Goal: Find contact information: Find contact information

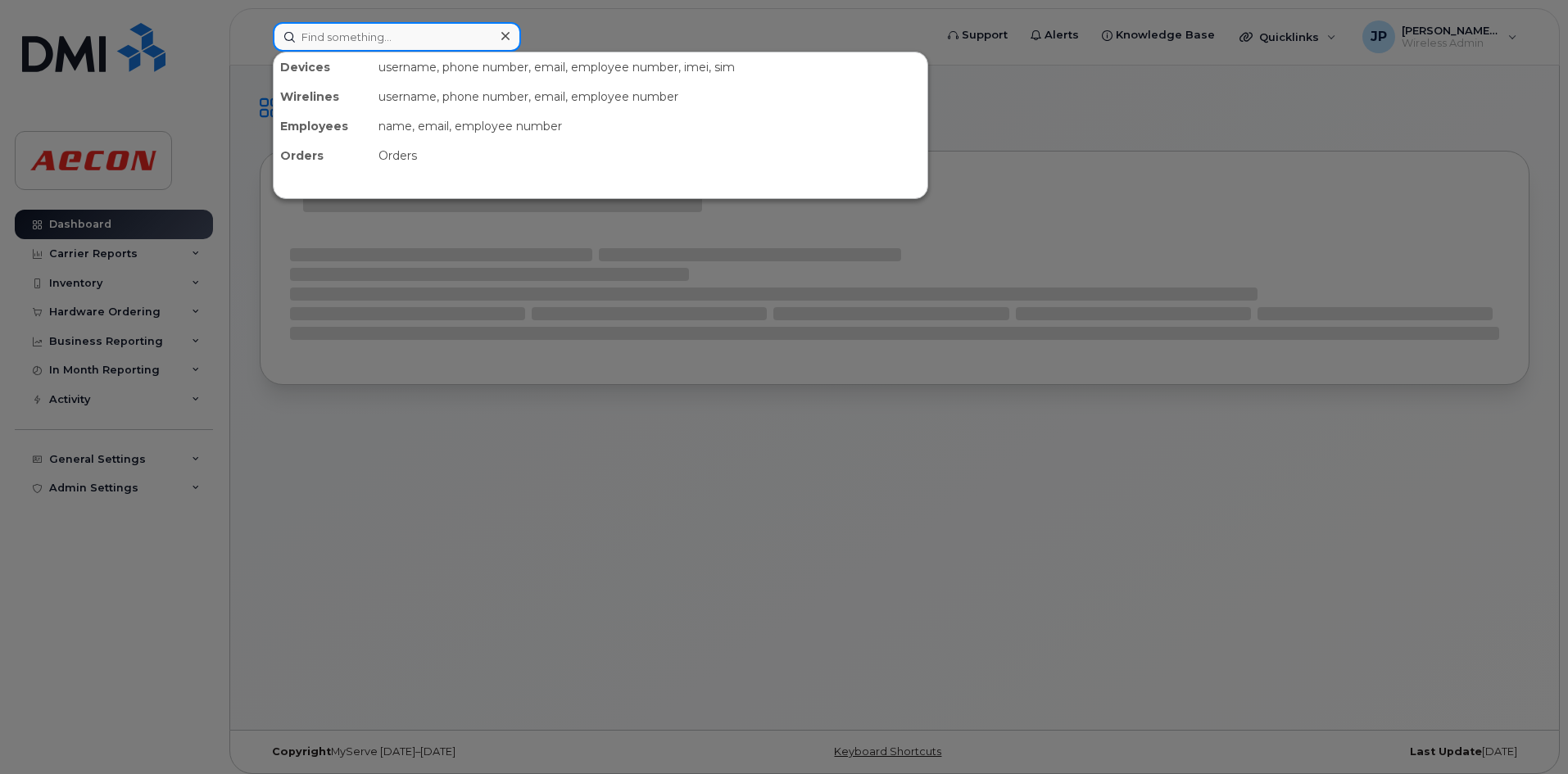
click at [336, 35] on input at bounding box center [396, 36] width 248 height 30
paste input "C364CHCR4D"
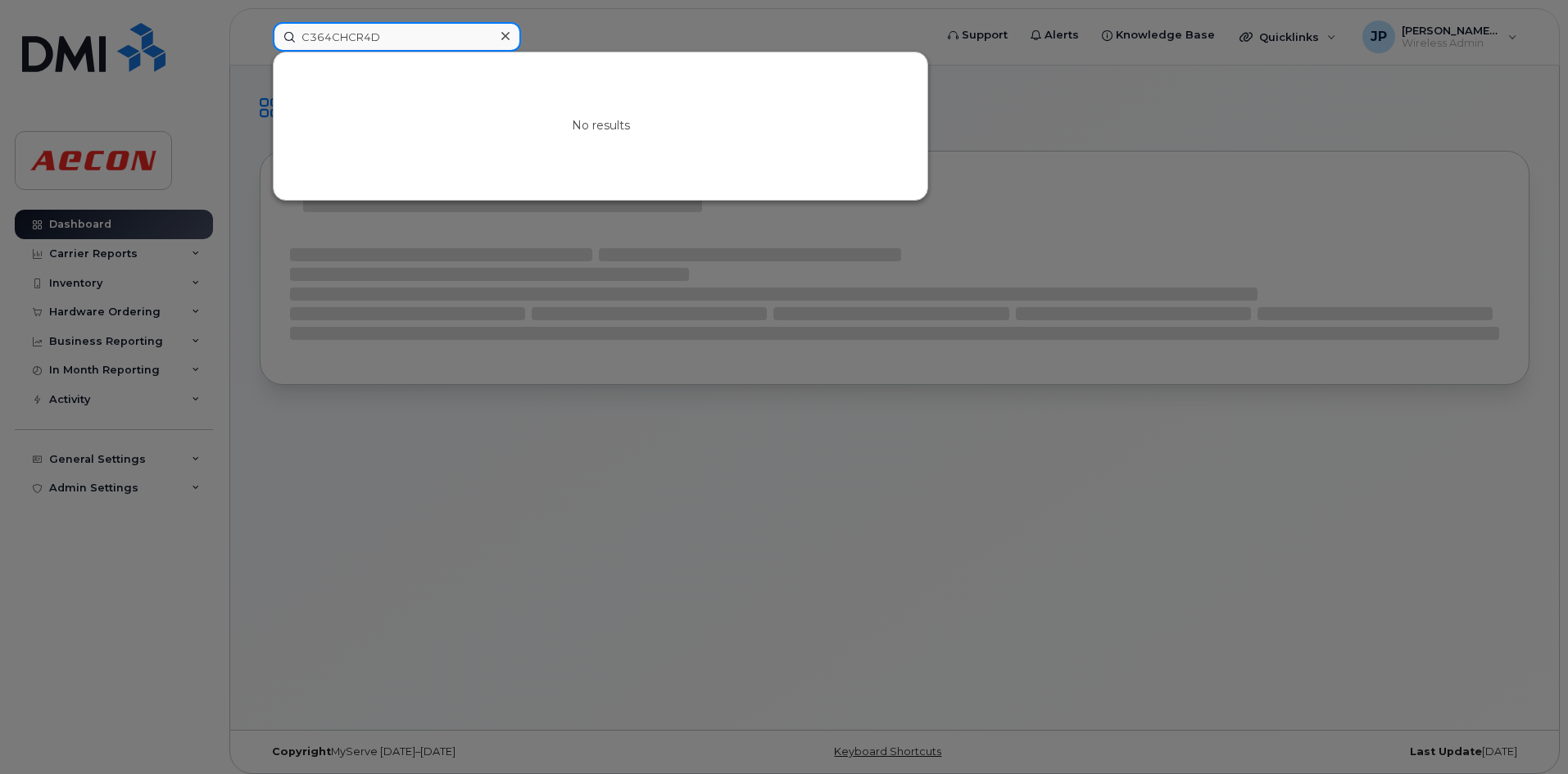
type input "C364CHCR4D"
click at [507, 33] on icon at bounding box center [505, 36] width 8 height 13
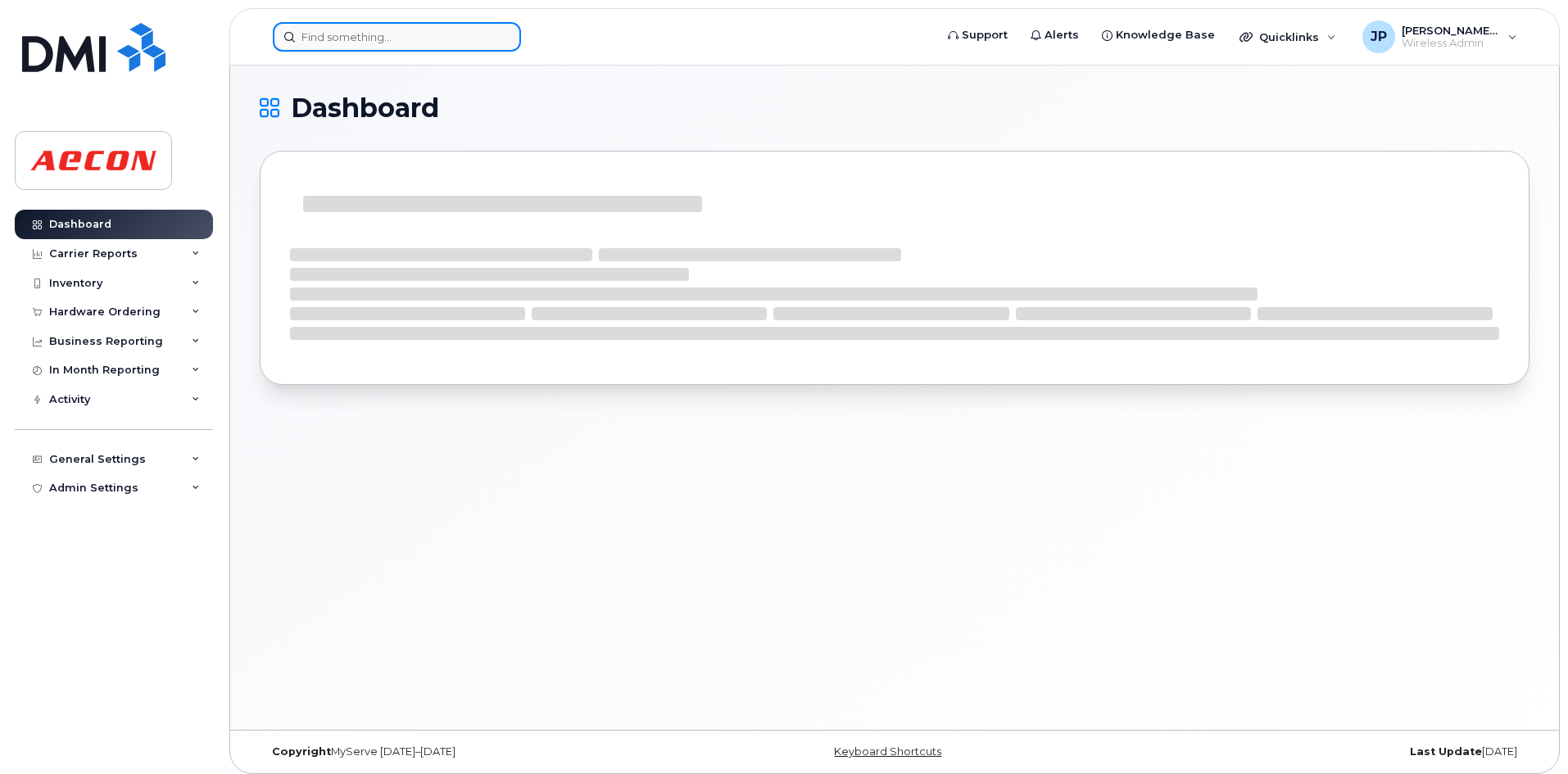
click at [306, 33] on input at bounding box center [396, 36] width 248 height 30
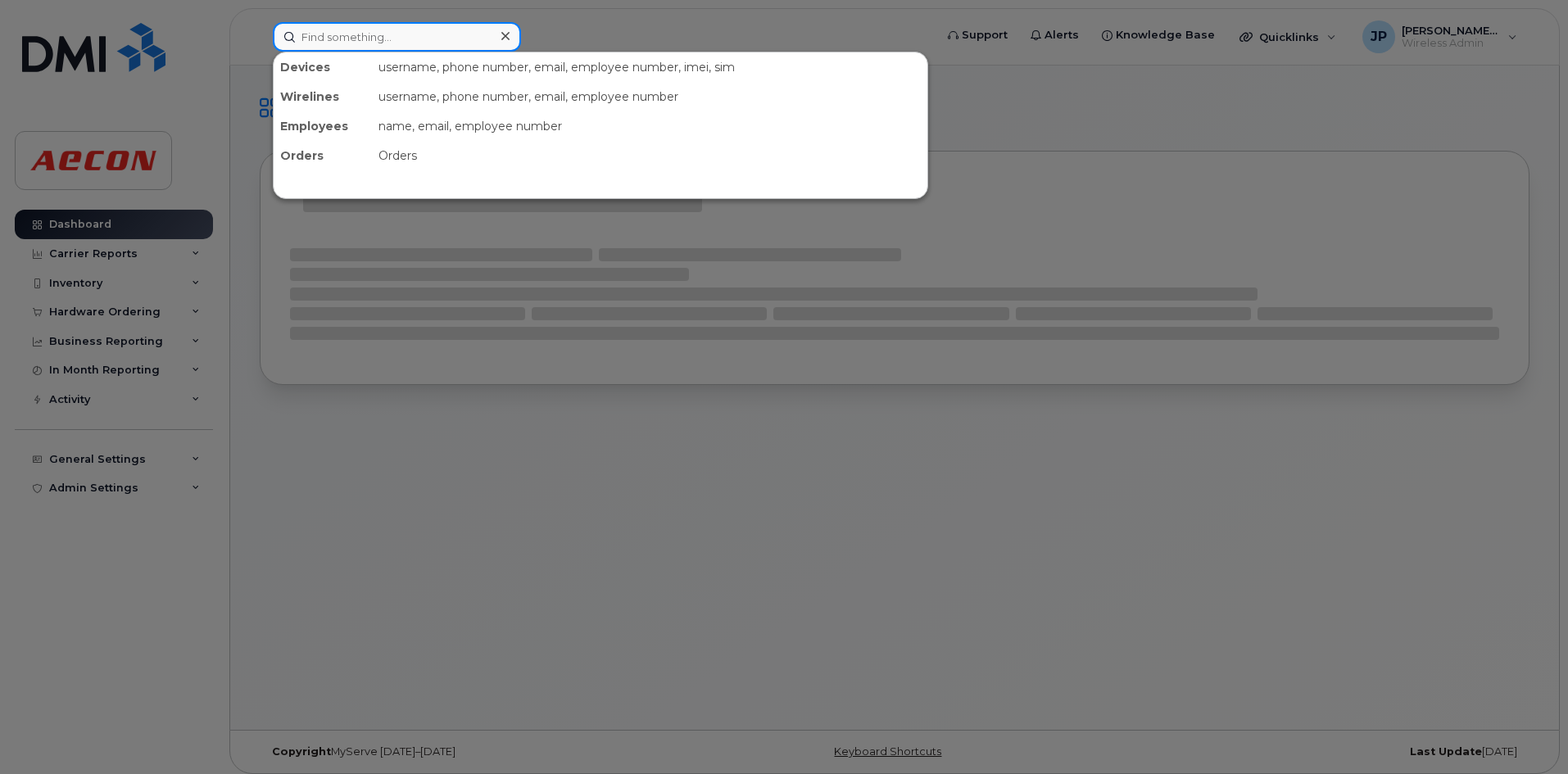
paste input "35 525419 243919 2"
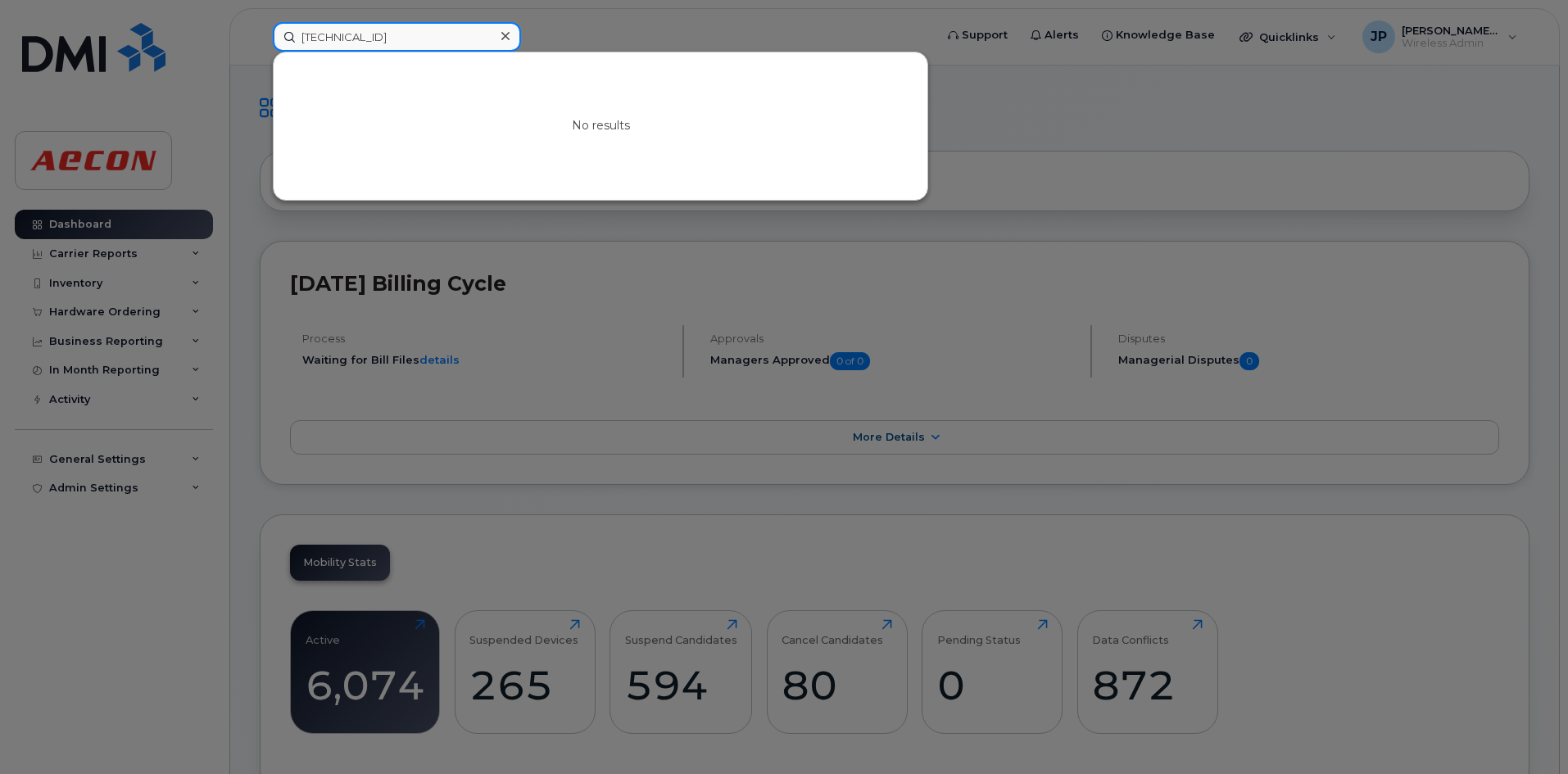
click at [321, 42] on input "35 525419 243919 2" at bounding box center [396, 36] width 248 height 30
click at [368, 31] on input "35525419 243919 2" at bounding box center [396, 36] width 248 height 30
click at [407, 33] on input "35525419243919 2" at bounding box center [396, 36] width 248 height 30
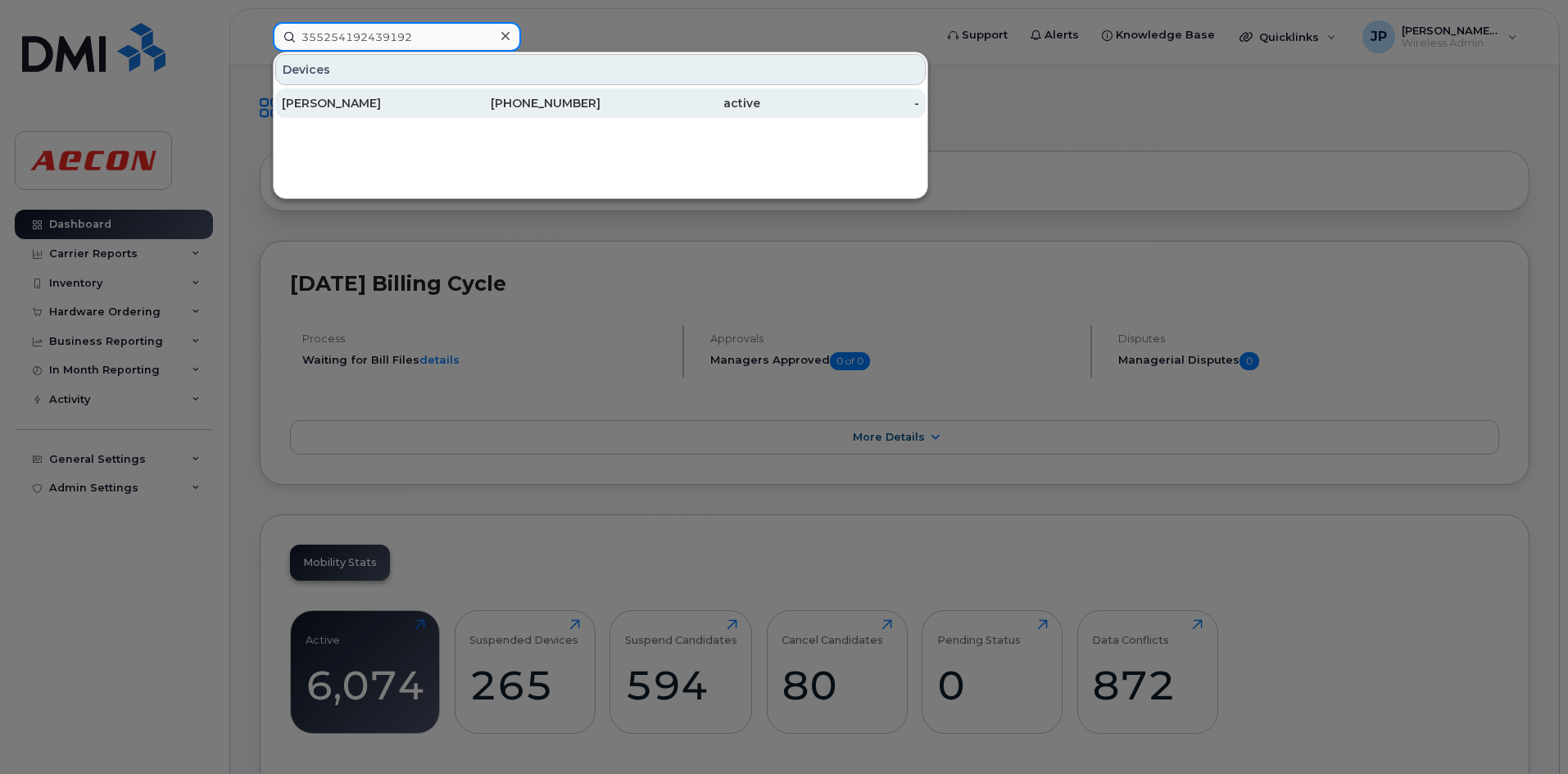
type input "355254192439192"
click at [497, 106] on div "289-264-6291" at bounding box center [521, 103] width 160 height 16
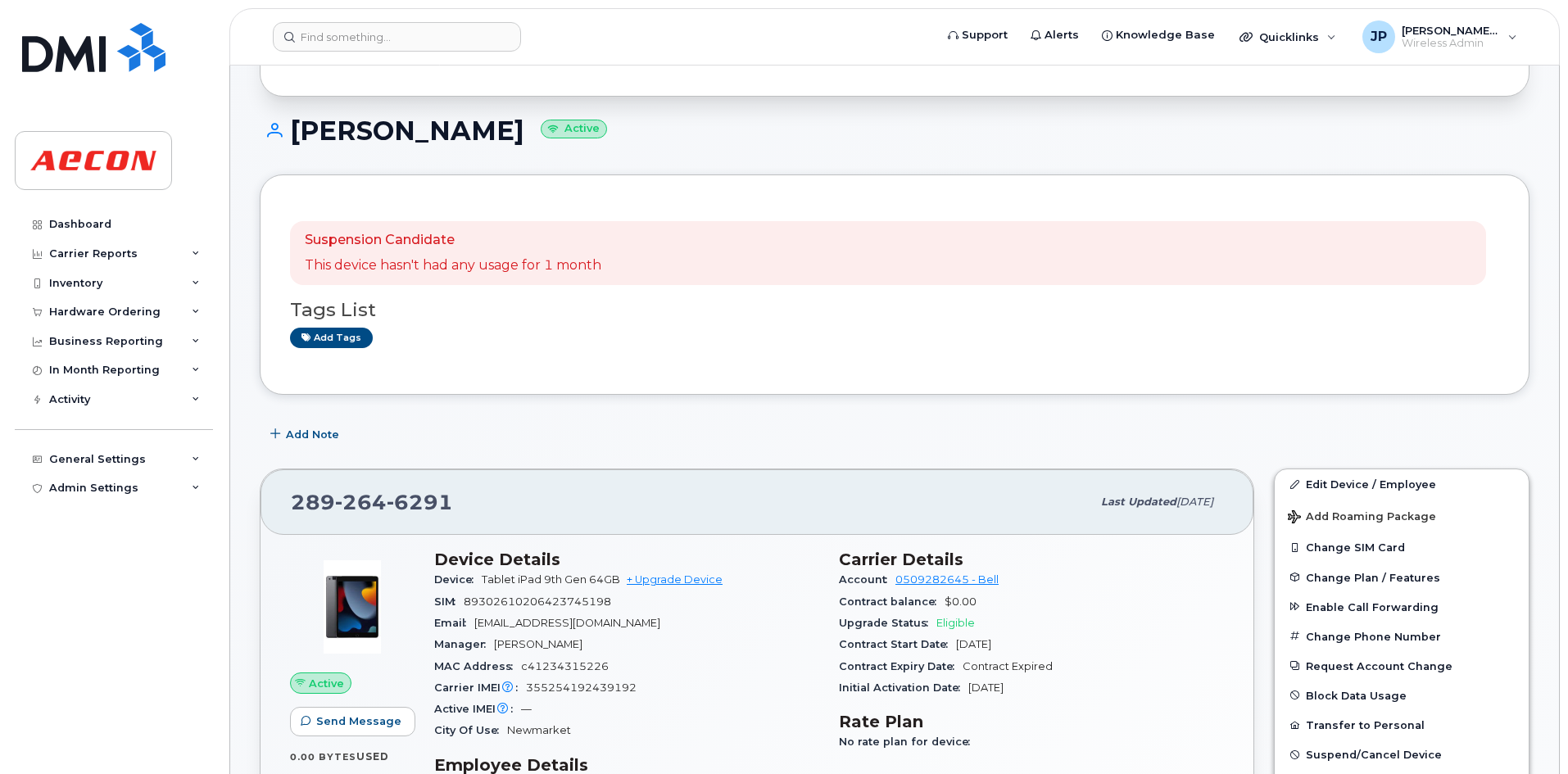
scroll to position [98, 0]
